Goal: Information Seeking & Learning: Learn about a topic

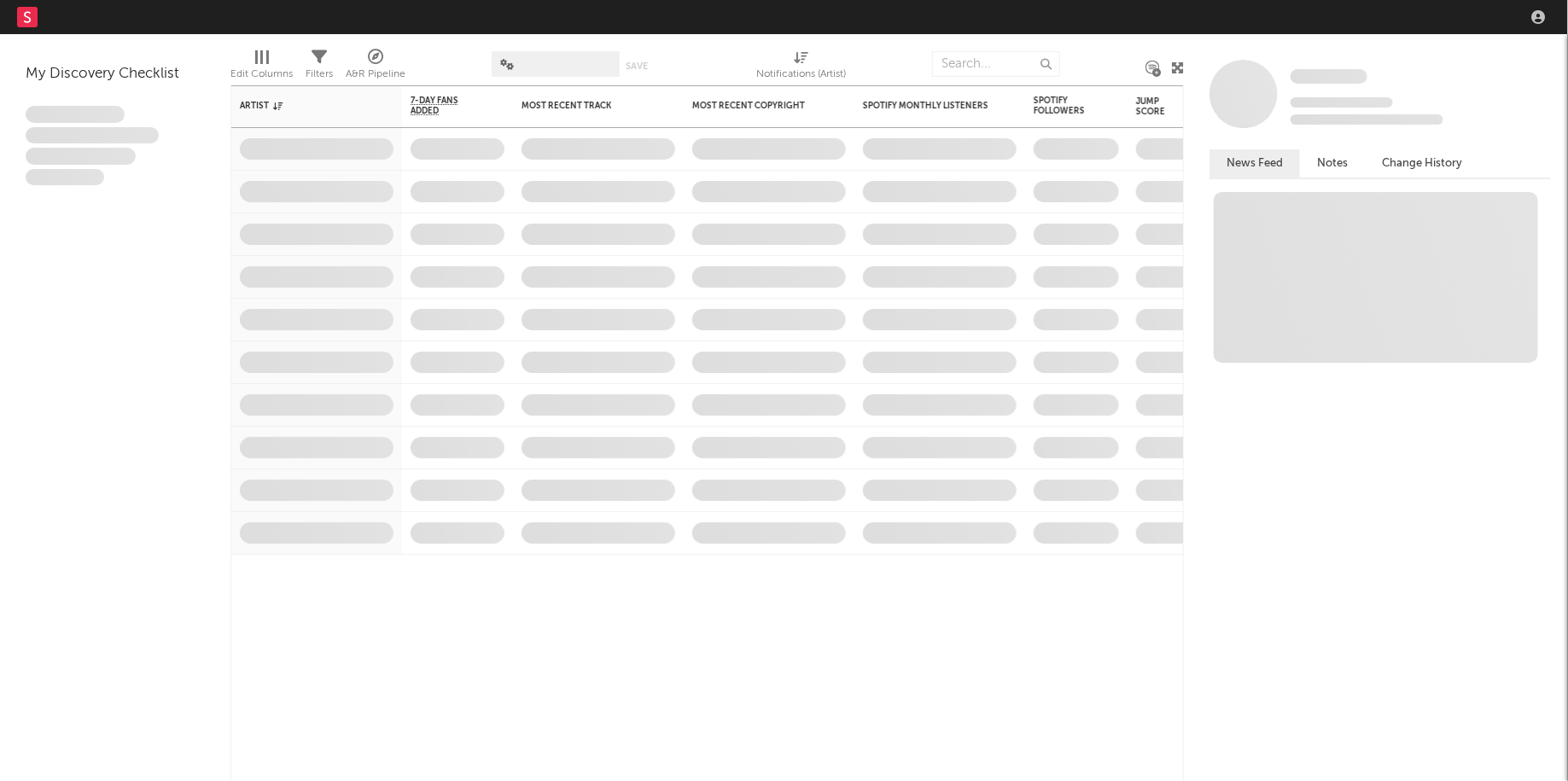
click at [1342, 14] on nav "Dashboard Discovery Assistant Charts Leads" at bounding box center [784, 17] width 1568 height 35
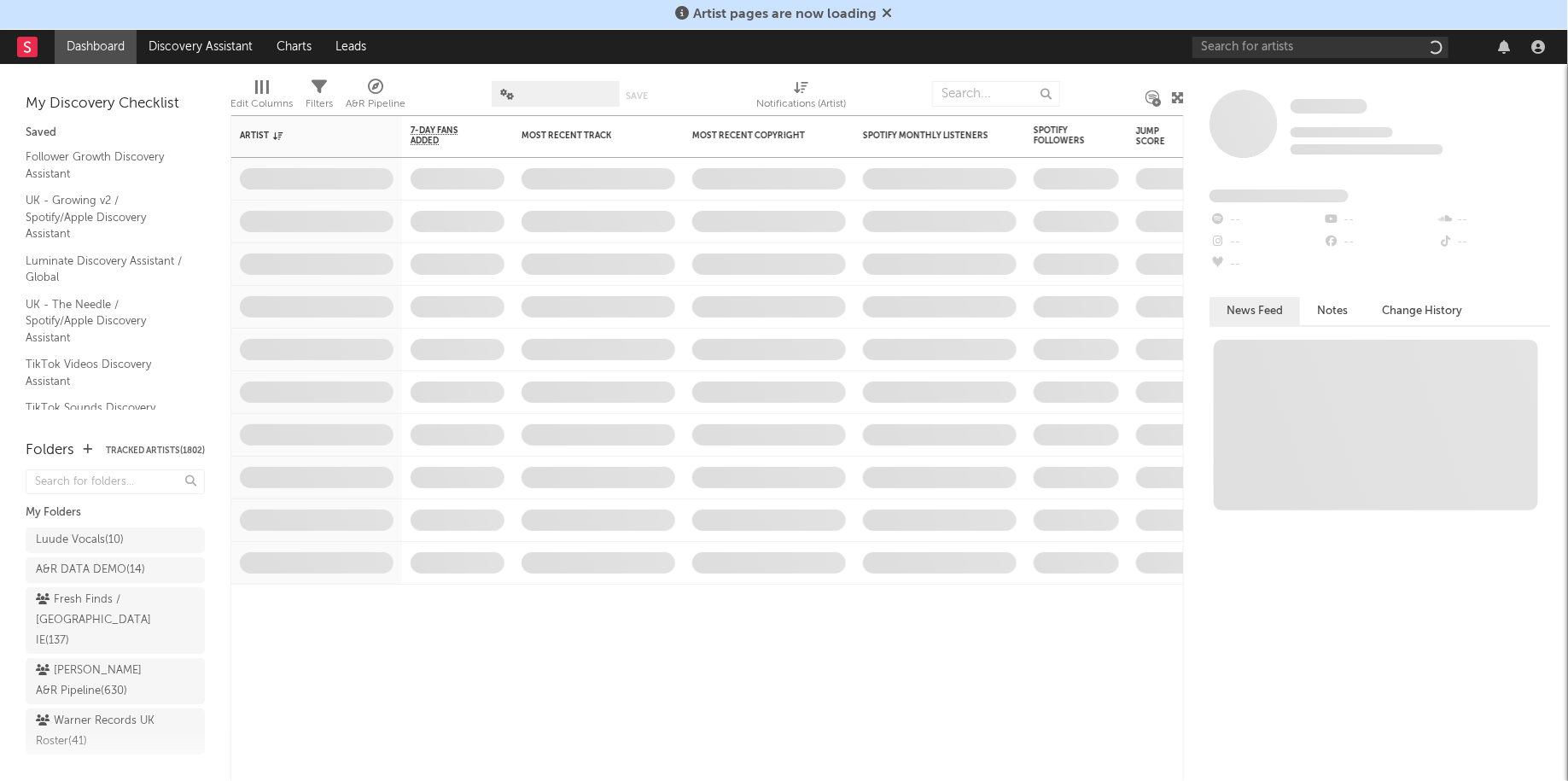
click at [1329, 62] on div at bounding box center [1371, 47] width 358 height 35
click at [1328, 32] on div at bounding box center [1371, 47] width 358 height 35
click at [1319, 43] on input "text" at bounding box center [1320, 48] width 256 height 22
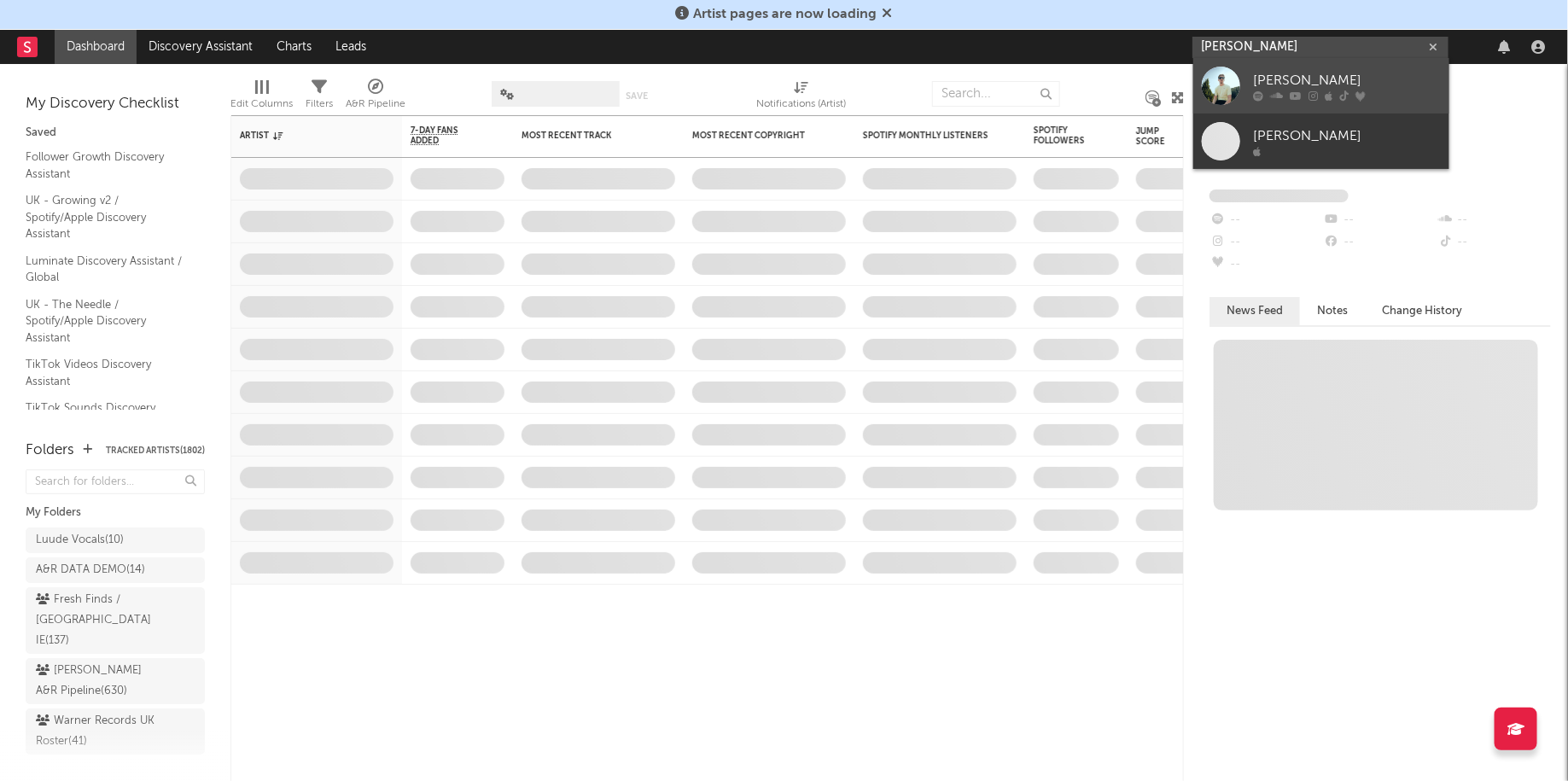
type input "[PERSON_NAME]"
click at [1312, 73] on div "[PERSON_NAME]" at bounding box center [1346, 81] width 188 height 21
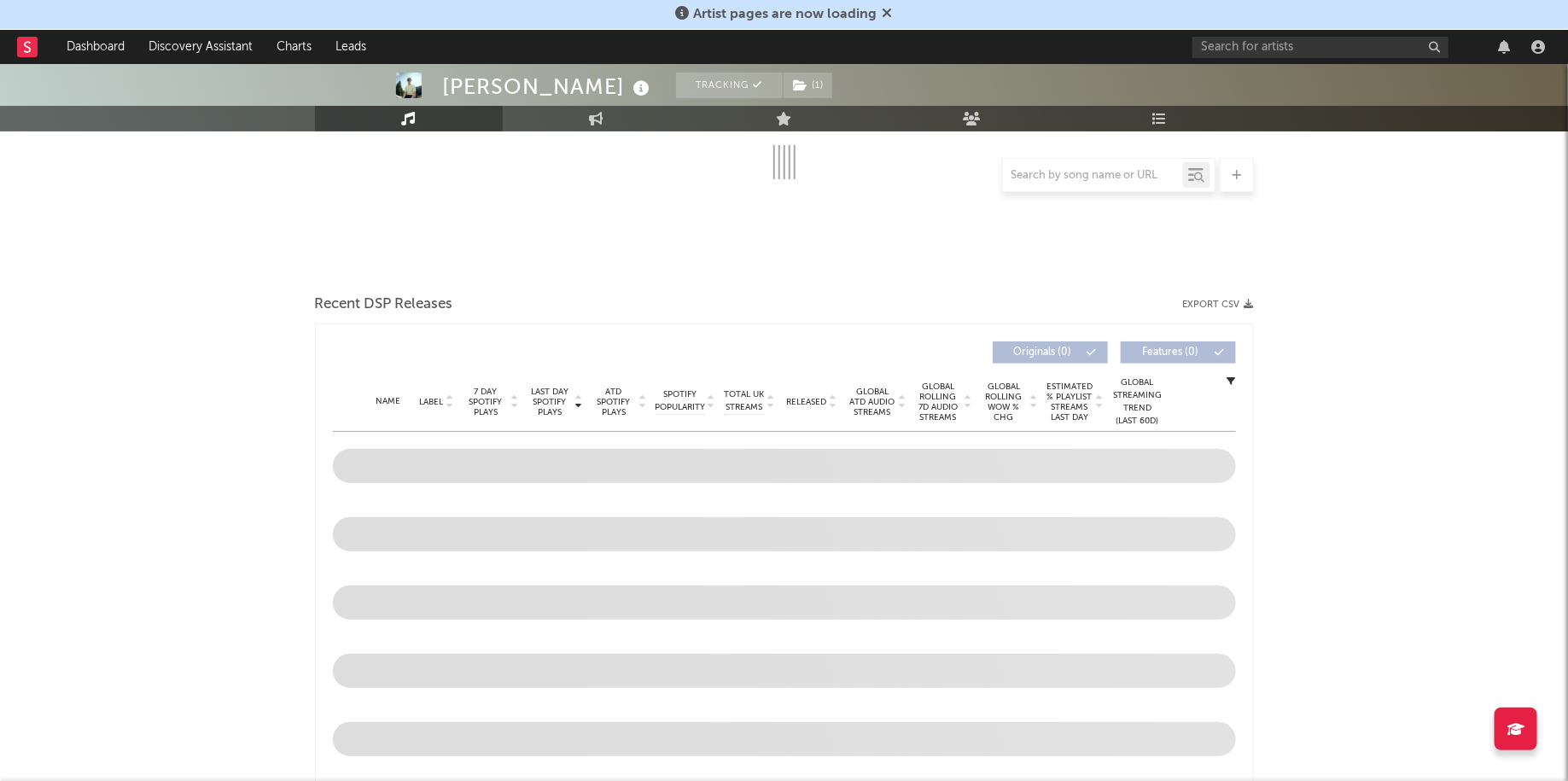
select select "6m"
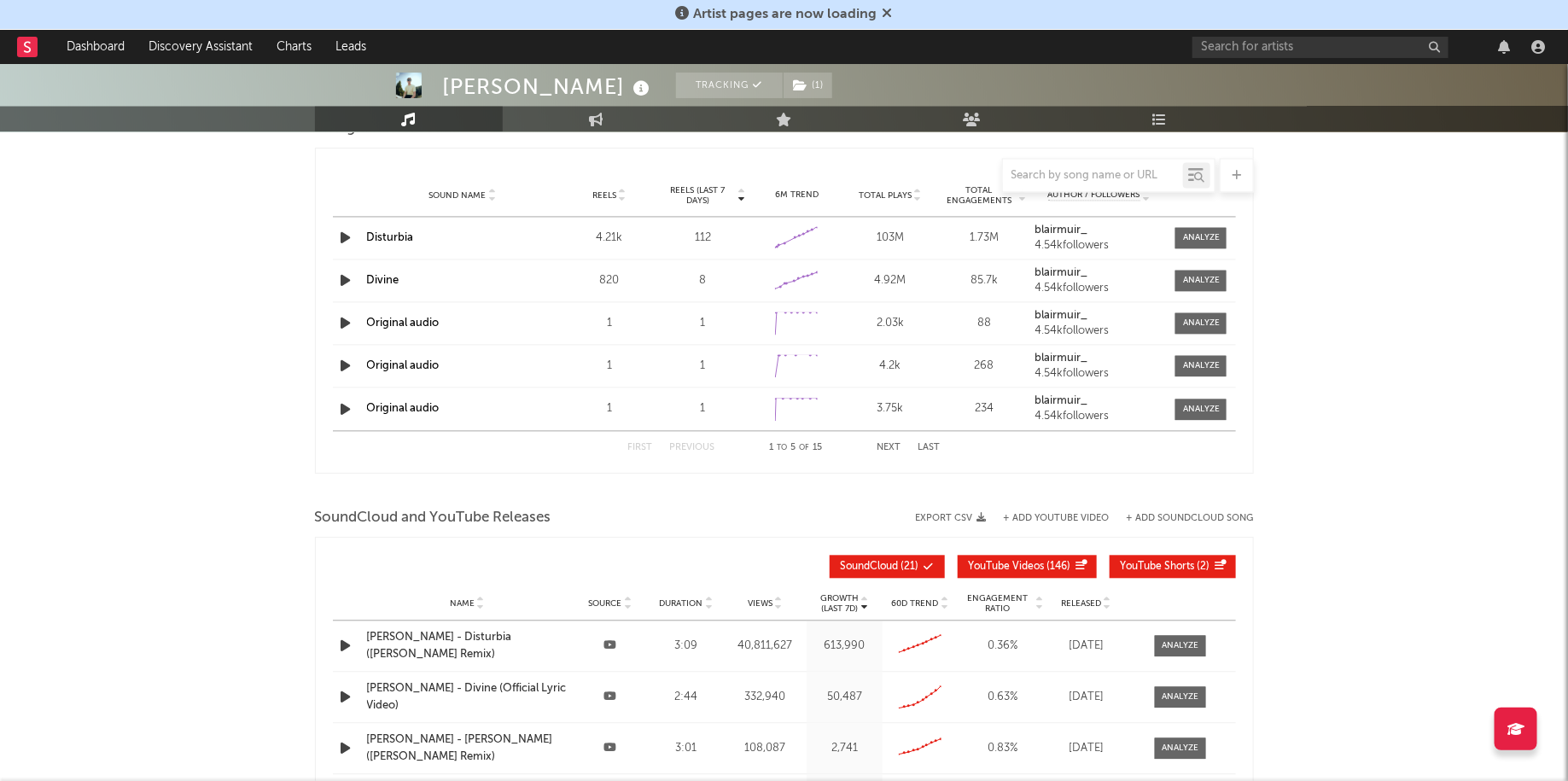
scroll to position [1637, 0]
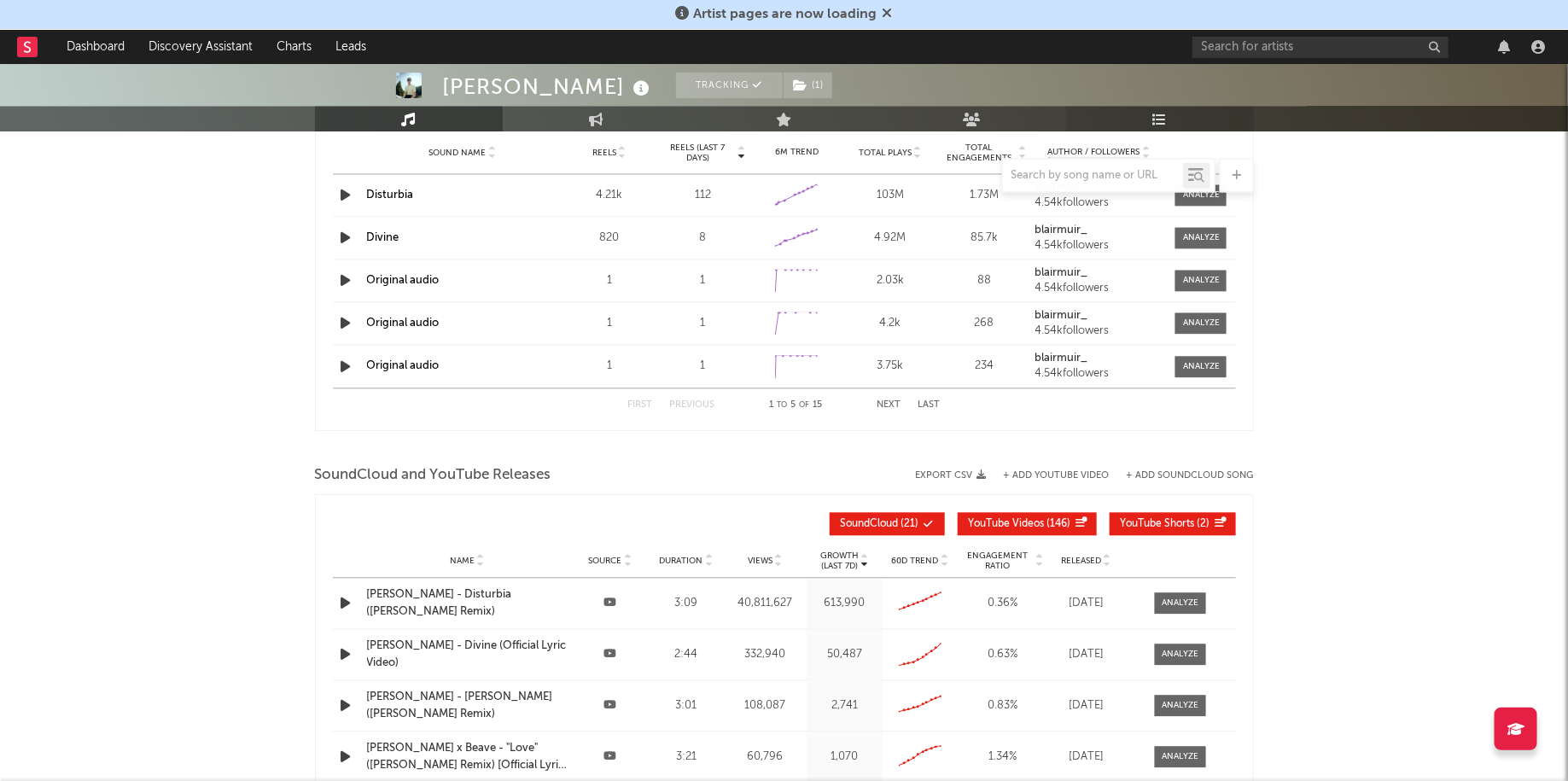
click at [1160, 114] on icon at bounding box center [1159, 119] width 15 height 14
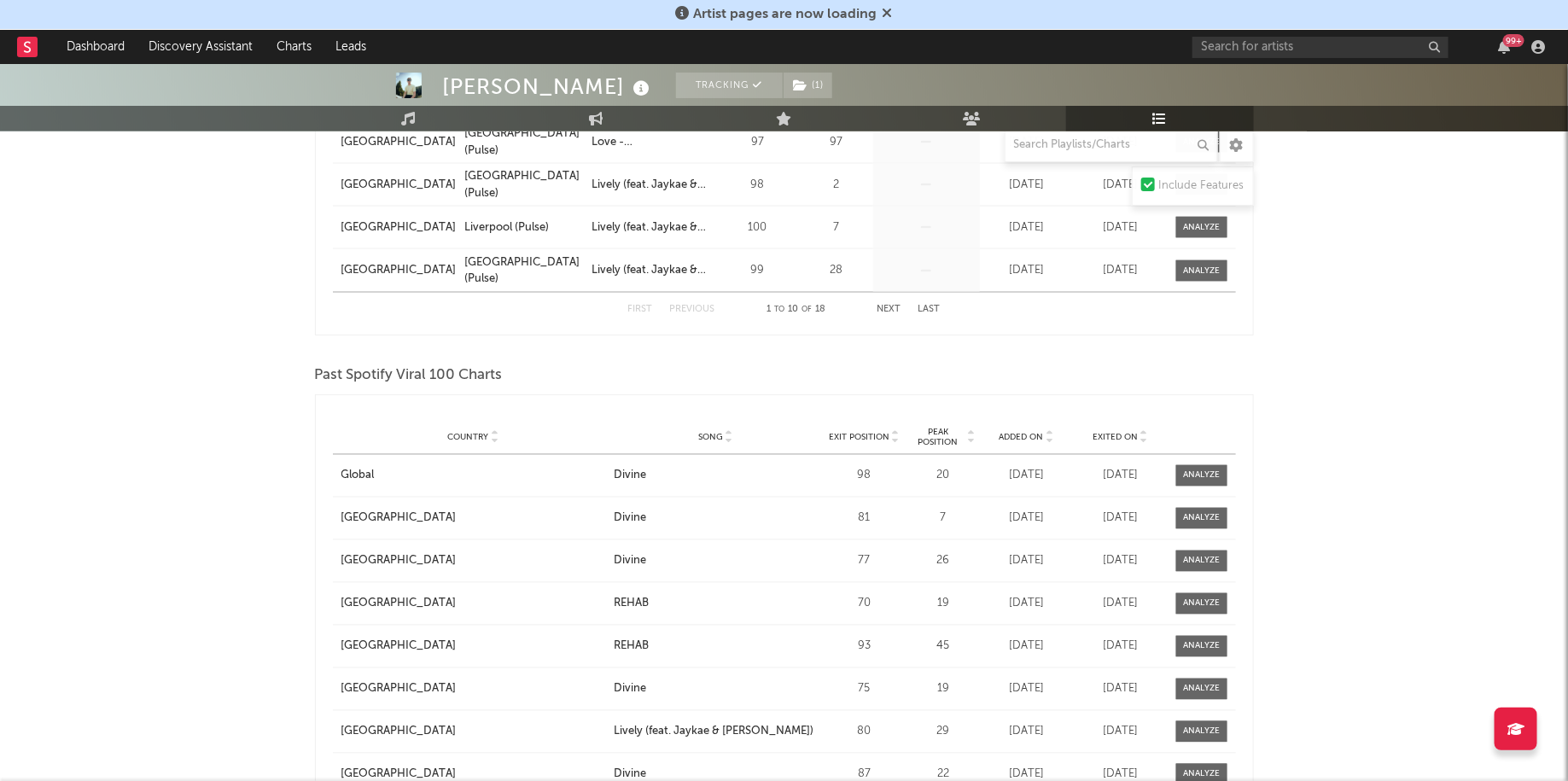
scroll to position [1258, 0]
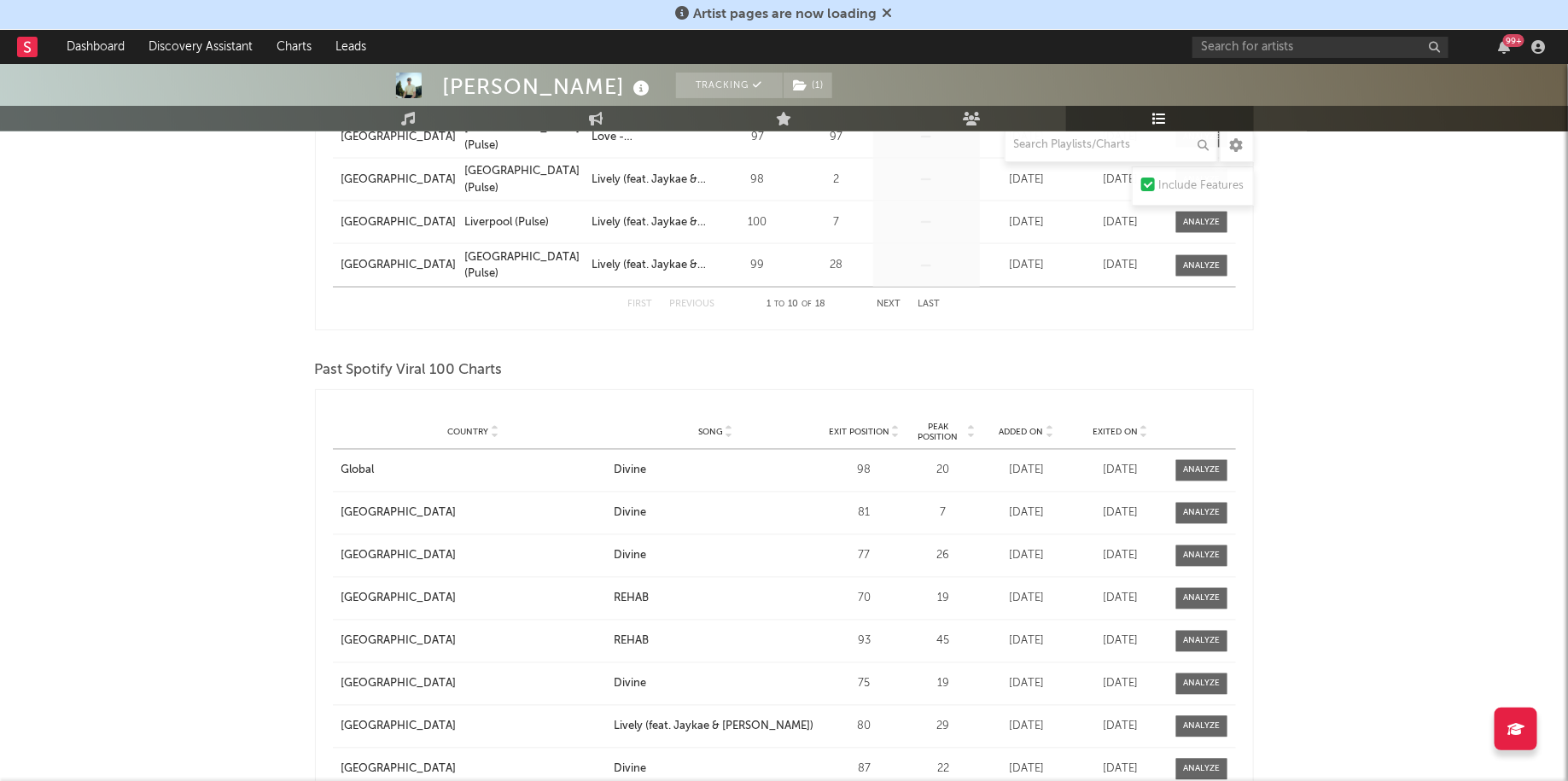
click at [955, 429] on span "Peak Position" at bounding box center [938, 433] width 53 height 21
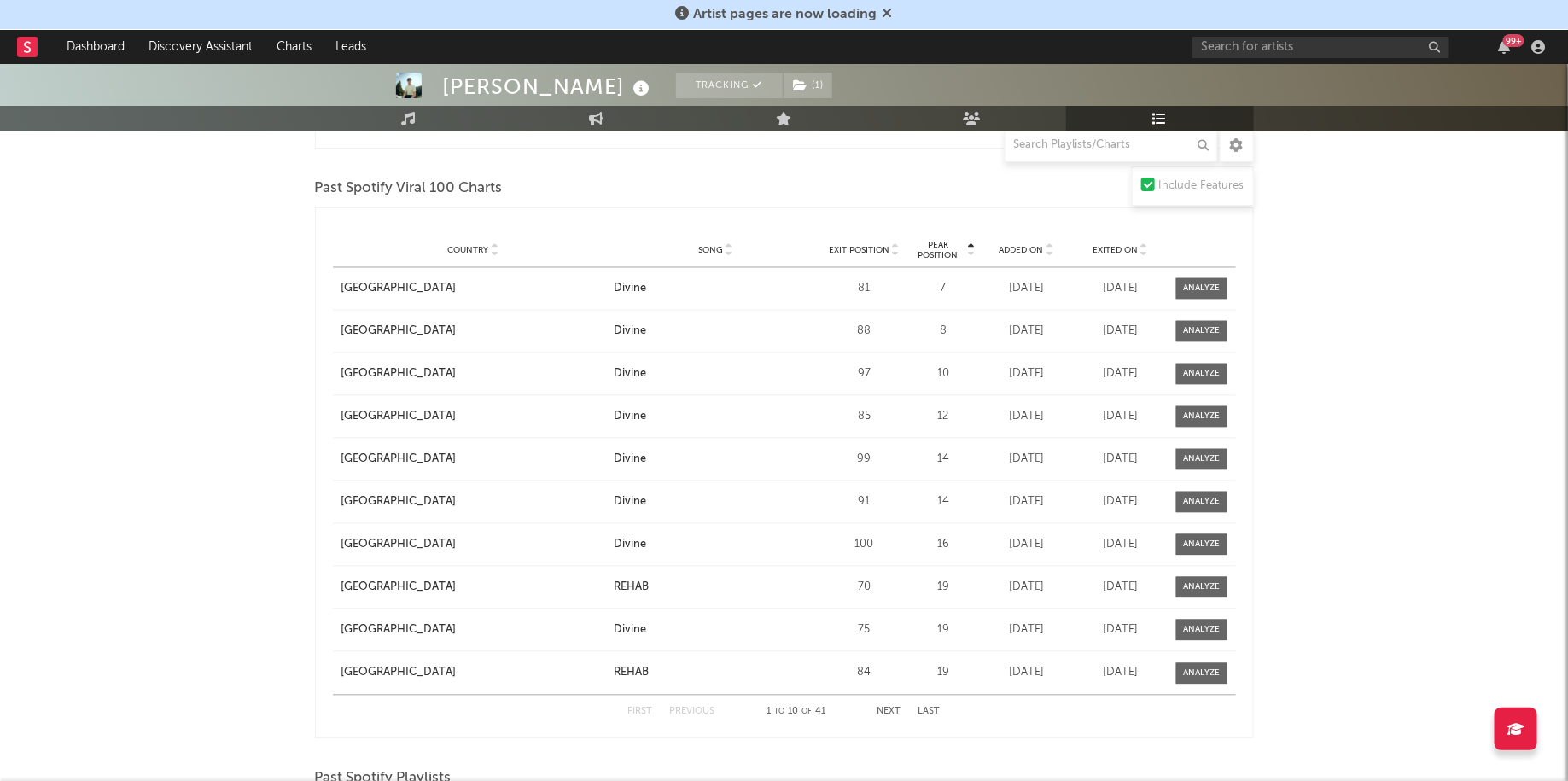
scroll to position [1443, 0]
click at [1063, 142] on input "text" at bounding box center [1111, 145] width 214 height 35
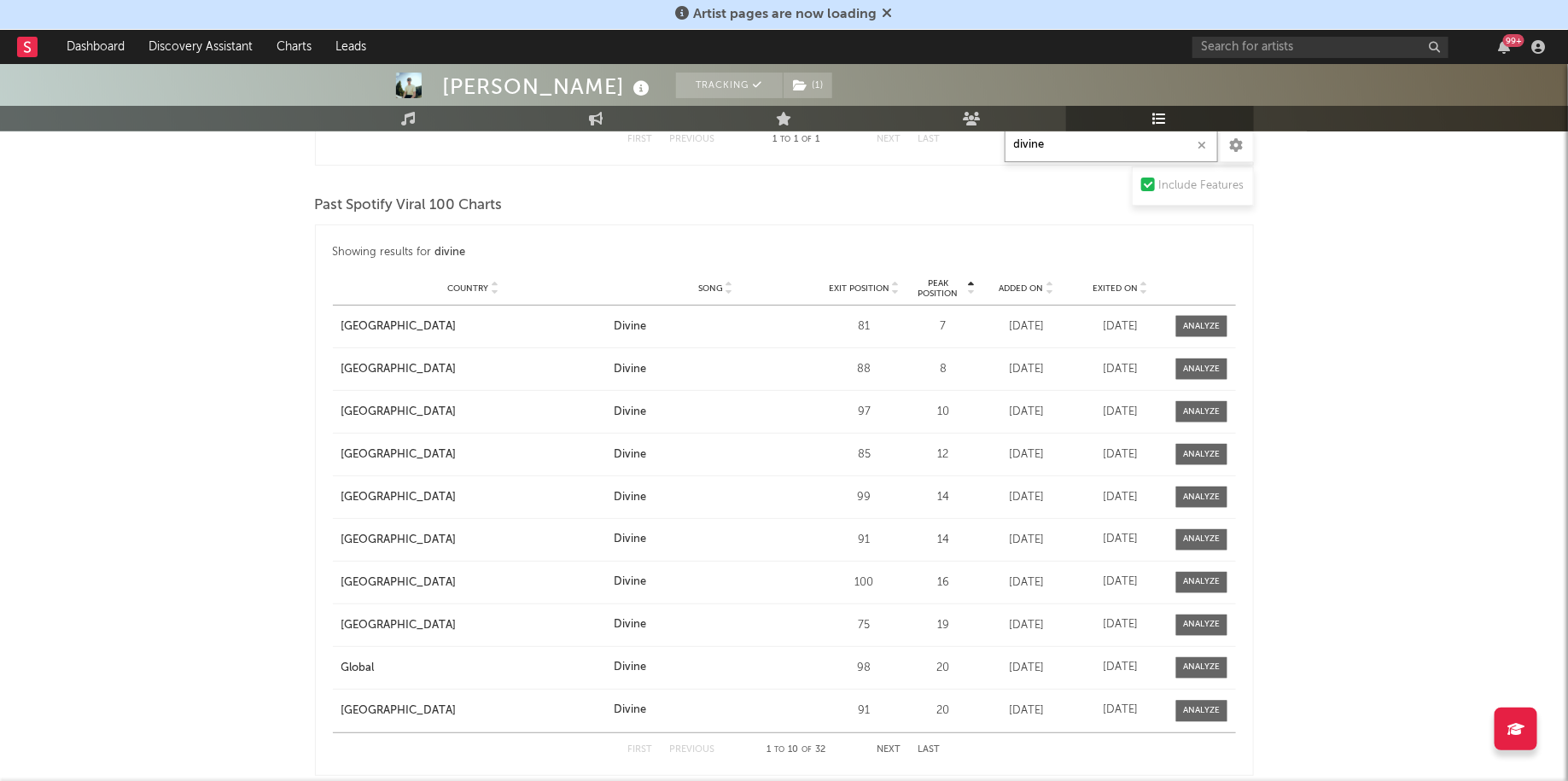
scroll to position [1037, 0]
type input "divine"
click at [1506, 52] on icon "button" at bounding box center [1504, 48] width 12 height 14
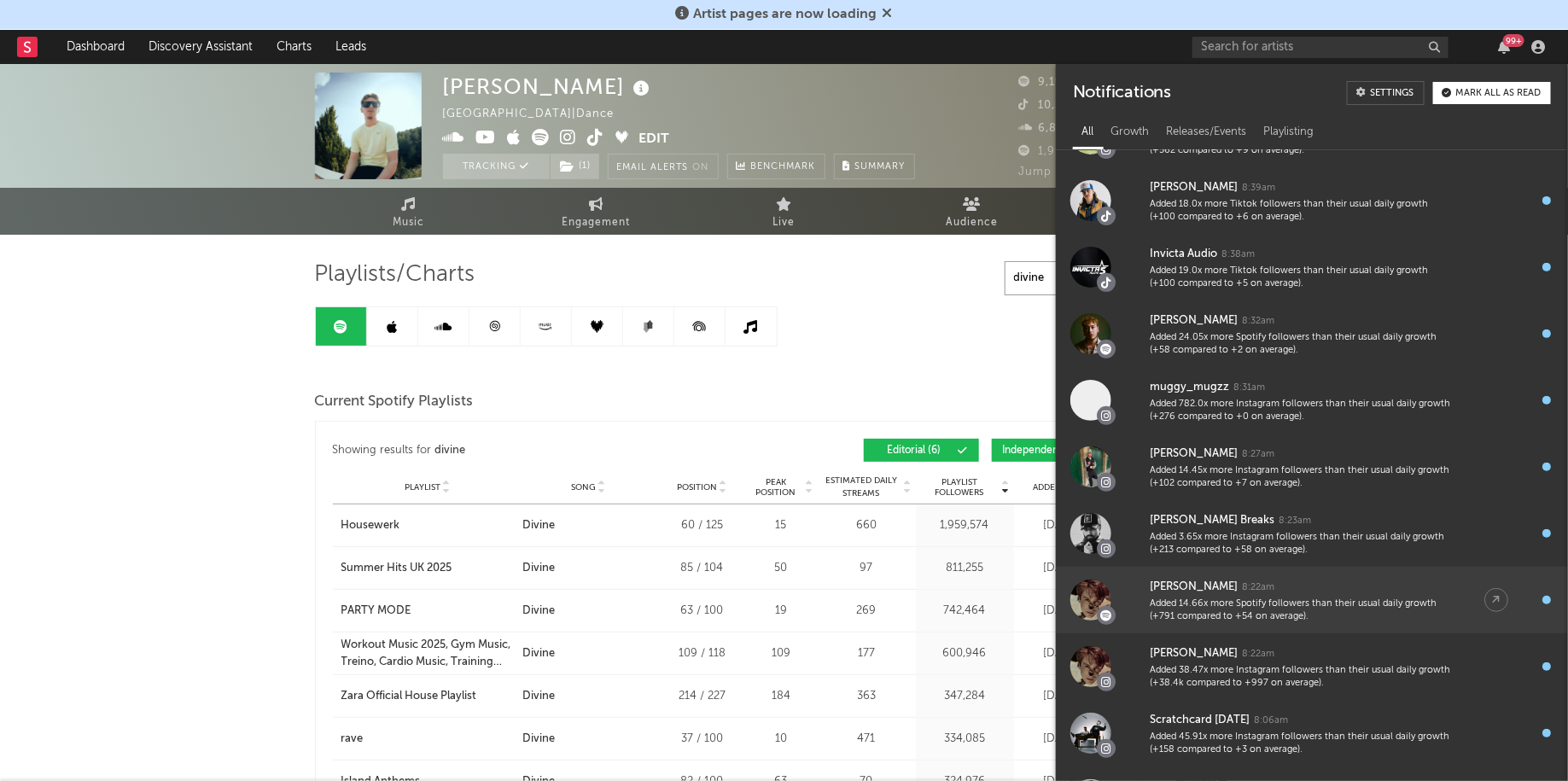
scroll to position [291, 0]
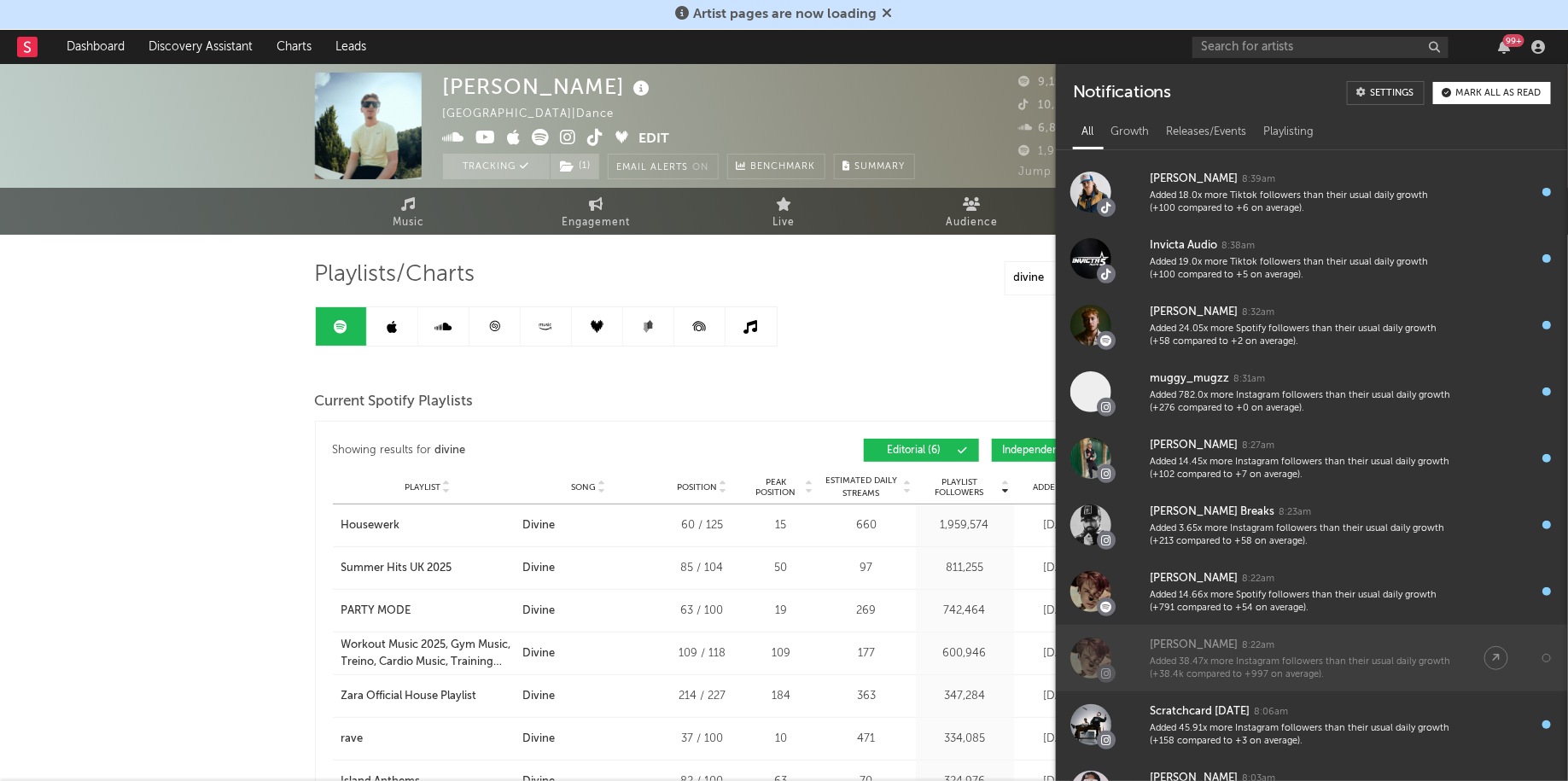
click at [1249, 670] on div "Added 38.47x more Instagram followers than their usual daily growth (+38.4k com…" at bounding box center [1300, 668] width 301 height 27
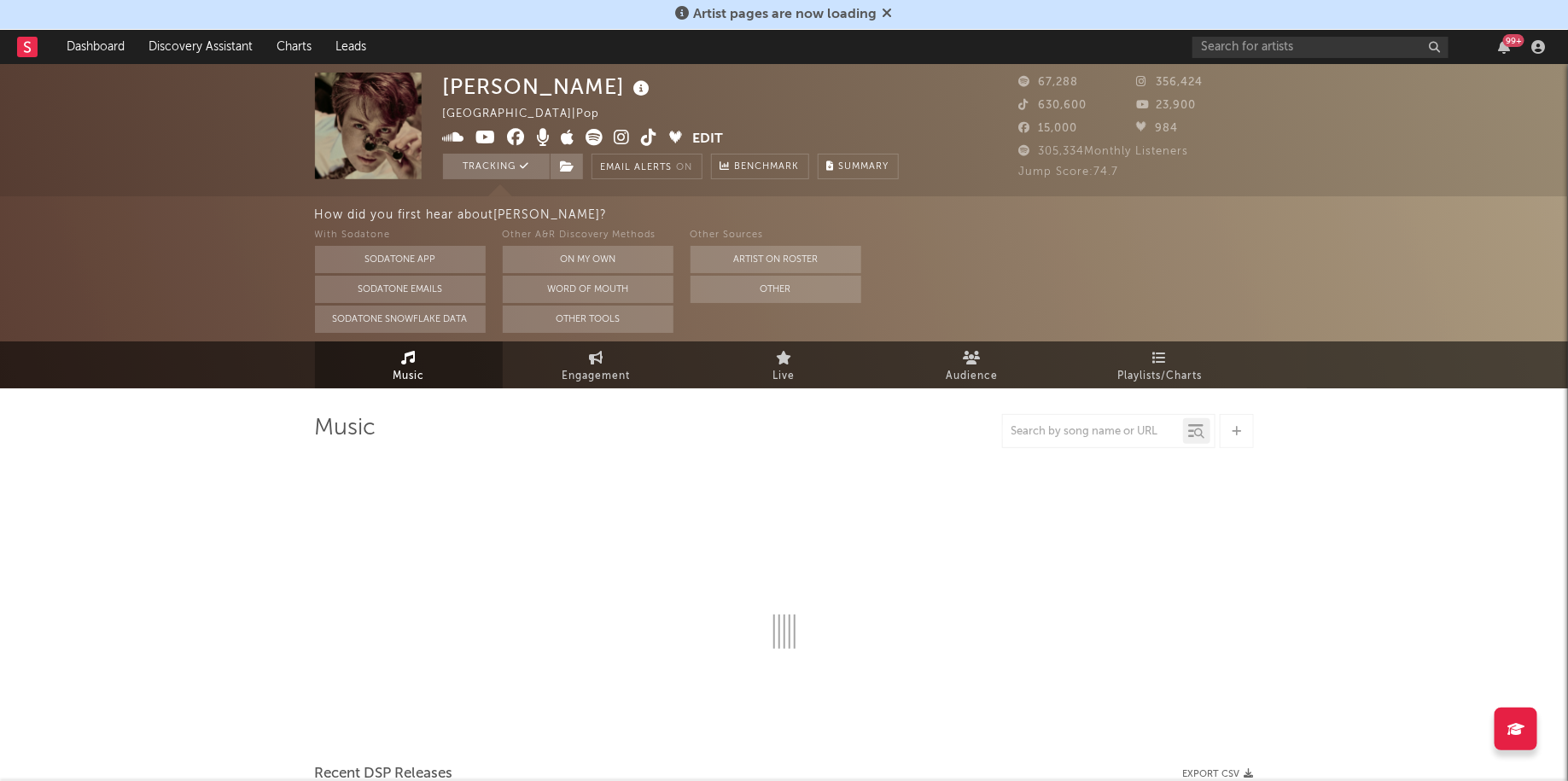
click at [906, 646] on div at bounding box center [784, 548] width 939 height 201
select select "6m"
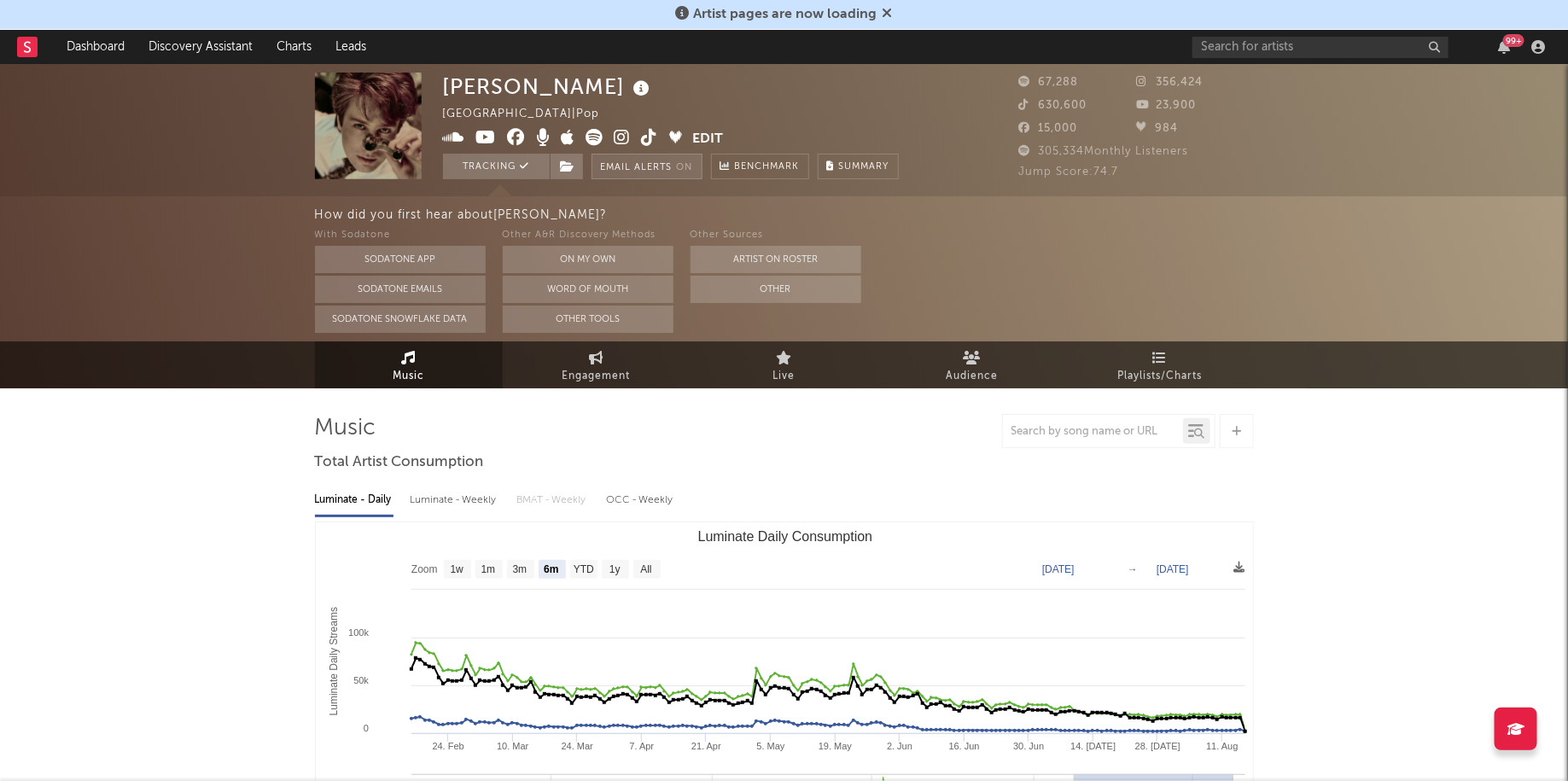
select select "6m"
click at [618, 142] on icon at bounding box center [622, 137] width 16 height 17
click at [1508, 44] on div "99 +" at bounding box center [1514, 41] width 22 height 13
